Goal: Task Accomplishment & Management: Manage account settings

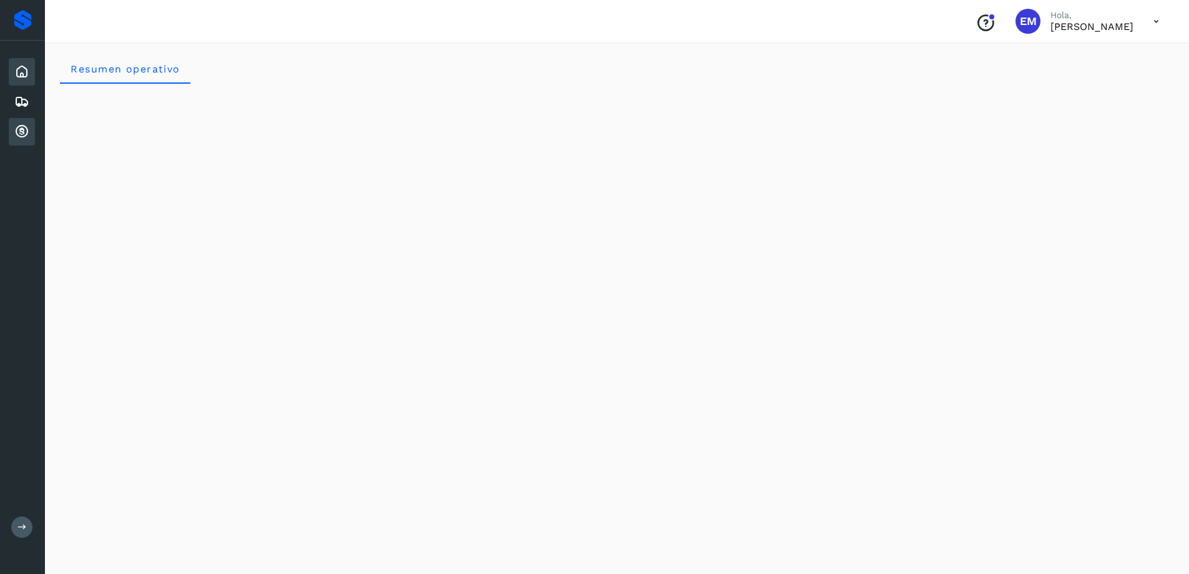
click at [26, 129] on icon at bounding box center [21, 131] width 15 height 15
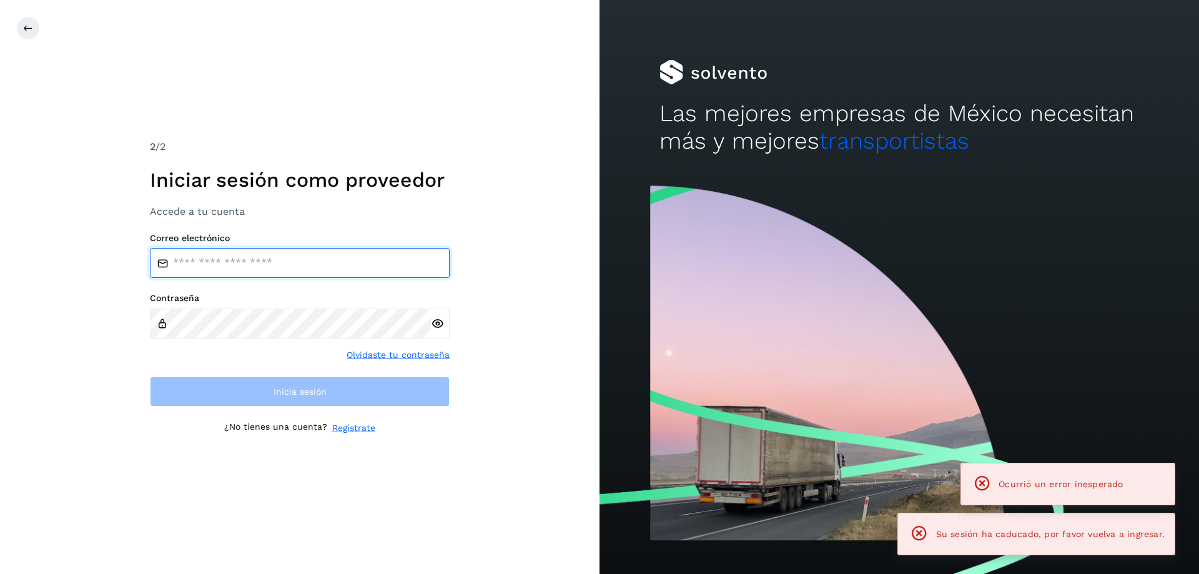
type input "**********"
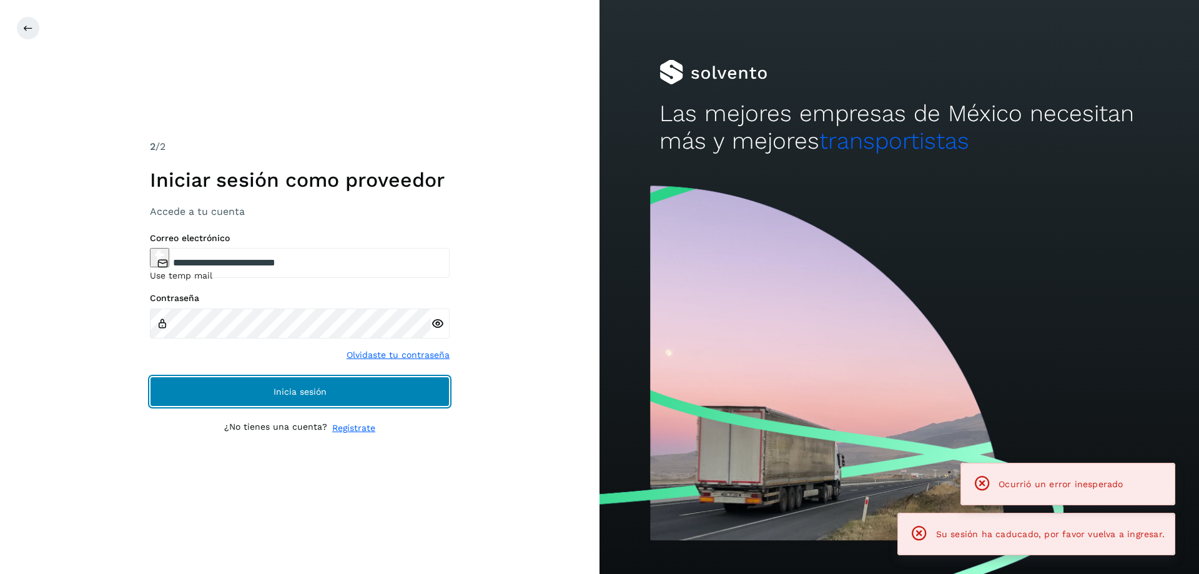
click at [339, 390] on button "Inicia sesión" at bounding box center [300, 392] width 300 height 30
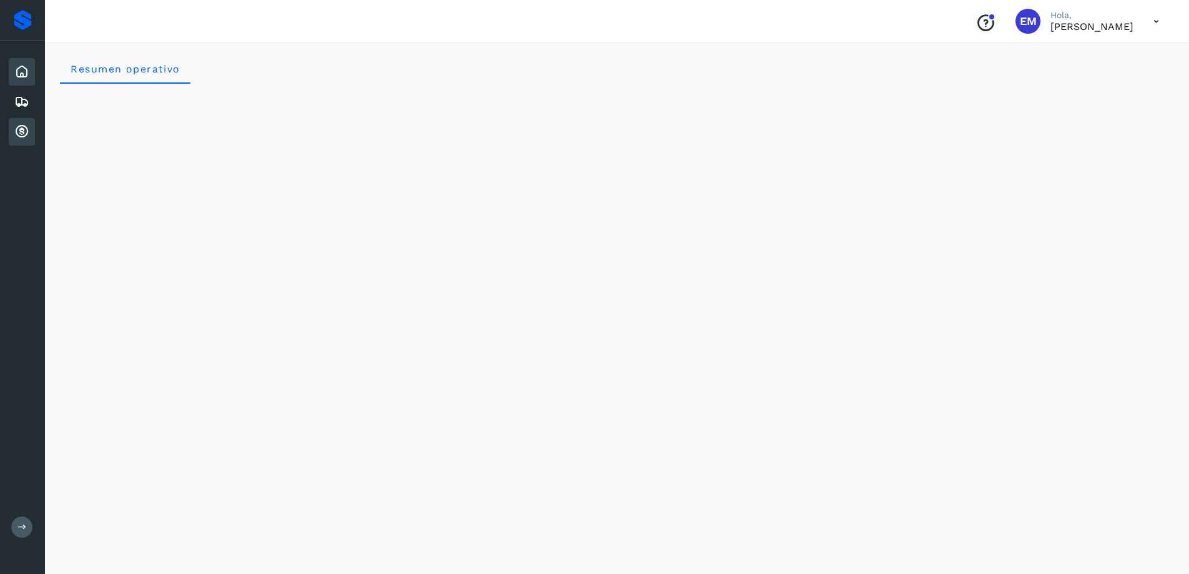
click at [27, 130] on icon at bounding box center [21, 131] width 15 height 15
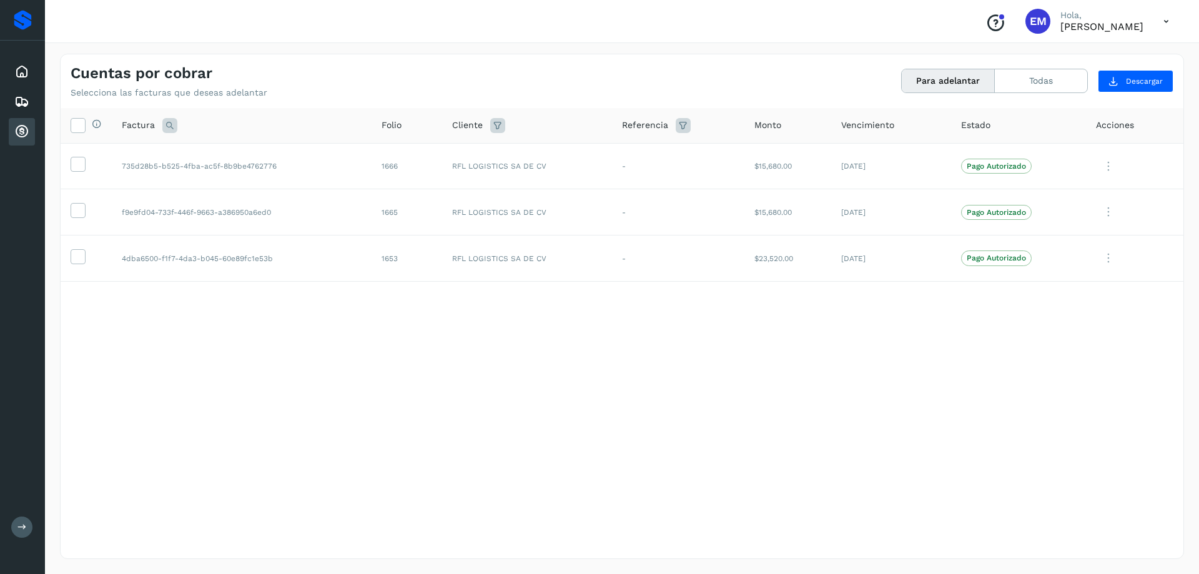
drag, startPoint x: 79, startPoint y: 130, endPoint x: 303, endPoint y: 97, distance: 226.5
click at [79, 130] on icon at bounding box center [77, 124] width 13 height 13
